Goal: Information Seeking & Learning: Learn about a topic

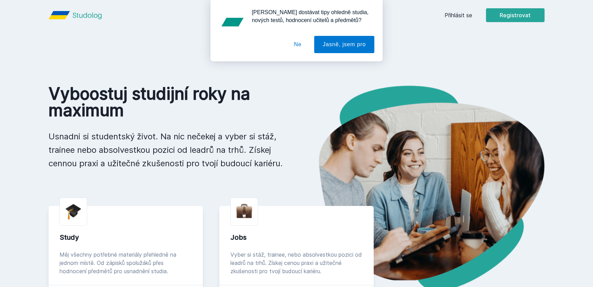
click at [445, 17] on div "[PERSON_NAME] dostávat tipy ohledně studia, nových testů, hodnocení učitelů a p…" at bounding box center [296, 30] width 593 height 61
click at [299, 44] on button "Ne" at bounding box center [297, 44] width 25 height 17
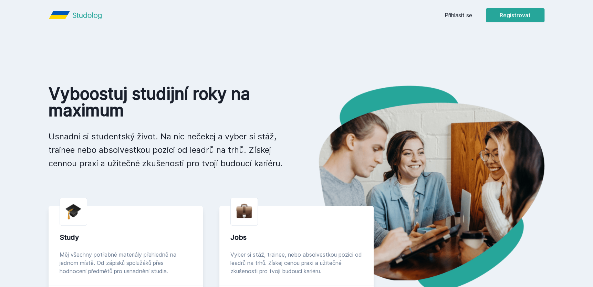
click at [457, 14] on link "Přihlásit se" at bounding box center [459, 15] width 28 height 8
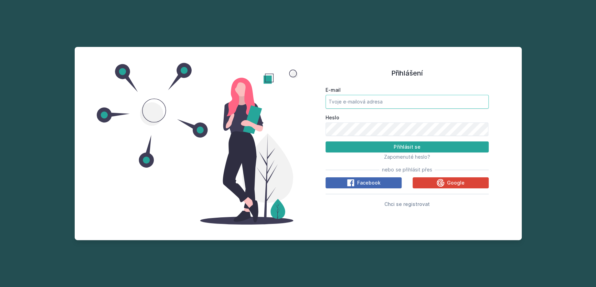
click at [365, 102] on input "E-mail" at bounding box center [407, 102] width 163 height 14
type input "[EMAIL_ADDRESS][DOMAIN_NAME]"
click at [326, 141] on button "Přihlásit se" at bounding box center [407, 146] width 163 height 11
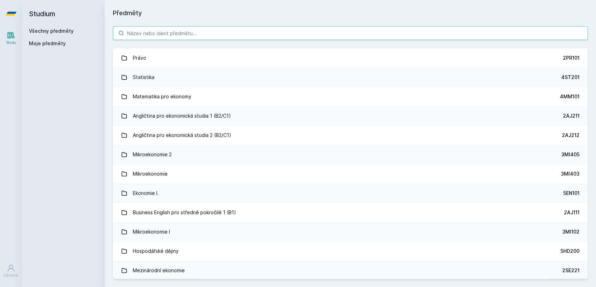
click at [188, 34] on input "search" at bounding box center [350, 33] width 475 height 14
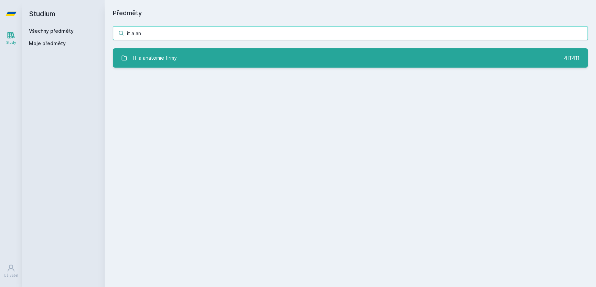
type input "it a an"
click at [195, 60] on link "IT a anatomie firmy 4IT411" at bounding box center [350, 57] width 475 height 19
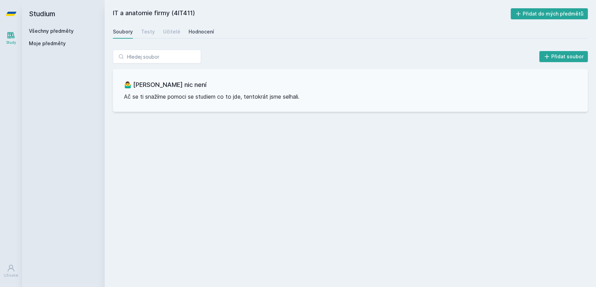
click at [196, 34] on div "Hodnocení" at bounding box center [201, 31] width 25 height 7
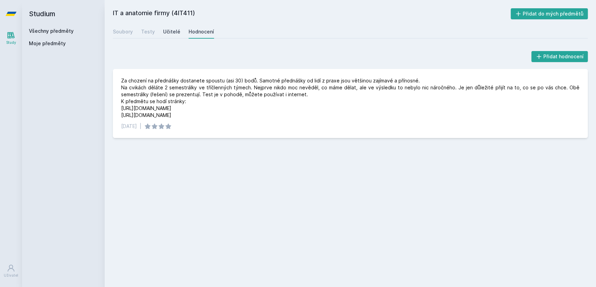
click at [177, 31] on div "Učitelé" at bounding box center [171, 31] width 17 height 7
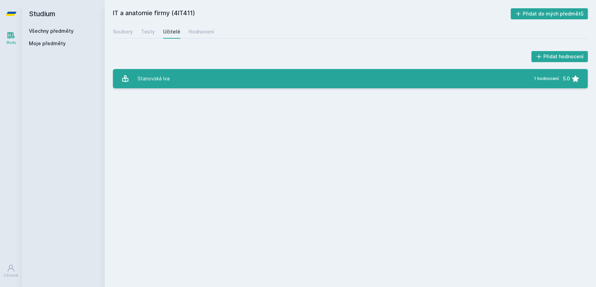
click at [192, 70] on link "Stanovská Iva 1 hodnocení 5.0" at bounding box center [350, 78] width 475 height 19
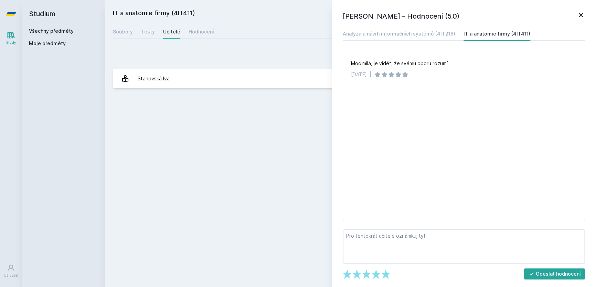
drag, startPoint x: 268, startPoint y: 46, endPoint x: 255, endPoint y: 48, distance: 12.8
click at [268, 46] on div "Přidat hodnocení [PERSON_NAME] – Hodnocení (5.0) Analýza a návrh informačních s…" at bounding box center [351, 68] width 492 height 55
click at [216, 31] on div "Soubory Testy Učitelé Hodnocení" at bounding box center [350, 32] width 475 height 14
click at [205, 28] on div "Hodnocení" at bounding box center [201, 31] width 25 height 7
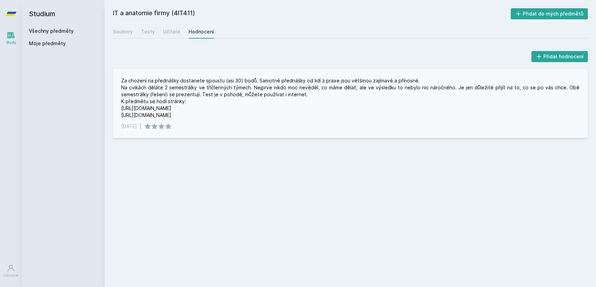
drag, startPoint x: 167, startPoint y: 115, endPoint x: 121, endPoint y: 116, distance: 45.8
click at [121, 116] on div "Za chození na přednášky dostanete spoustu (asi 30) bodů. Samotné přednášky od l…" at bounding box center [350, 97] width 459 height 41
drag, startPoint x: 121, startPoint y: 116, endPoint x: 146, endPoint y: 116, distance: 24.8
drag, startPoint x: 174, startPoint y: 110, endPoint x: 119, endPoint y: 107, distance: 54.8
click at [119, 107] on div "Za chození na přednášky dostanete spoustu (asi 30) bodů. Samotné přednášky od l…" at bounding box center [350, 103] width 475 height 69
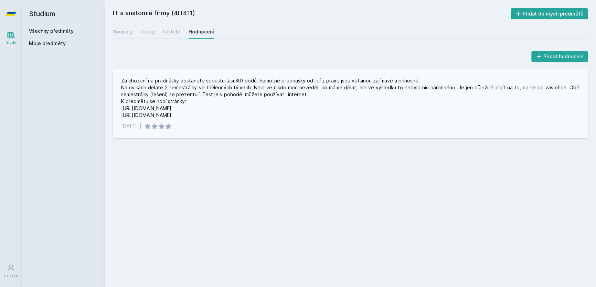
drag, startPoint x: 119, startPoint y: 107, endPoint x: 134, endPoint y: 105, distance: 15.0
drag, startPoint x: 134, startPoint y: 105, endPoint x: 121, endPoint y: 107, distance: 13.0
click at [121, 107] on div "Za chození na přednášky dostanete spoustu (asi 30) bodů. Samotné přednášky od l…" at bounding box center [350, 103] width 475 height 69
drag, startPoint x: 122, startPoint y: 109, endPoint x: 179, endPoint y: 108, distance: 57.5
click at [179, 108] on div "Za chození na přednášky dostanete spoustu (asi 30) bodů. Samotné přednášky od l…" at bounding box center [350, 97] width 459 height 41
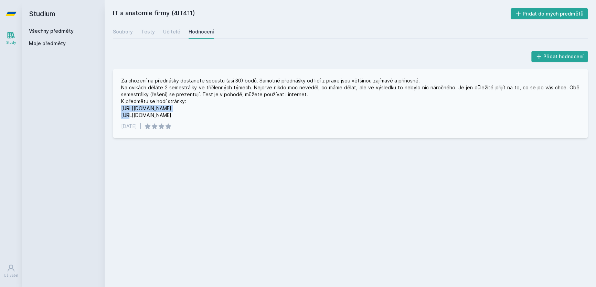
drag, startPoint x: 179, startPoint y: 108, endPoint x: 173, endPoint y: 110, distance: 6.1
